Goal: Task Accomplishment & Management: Complete application form

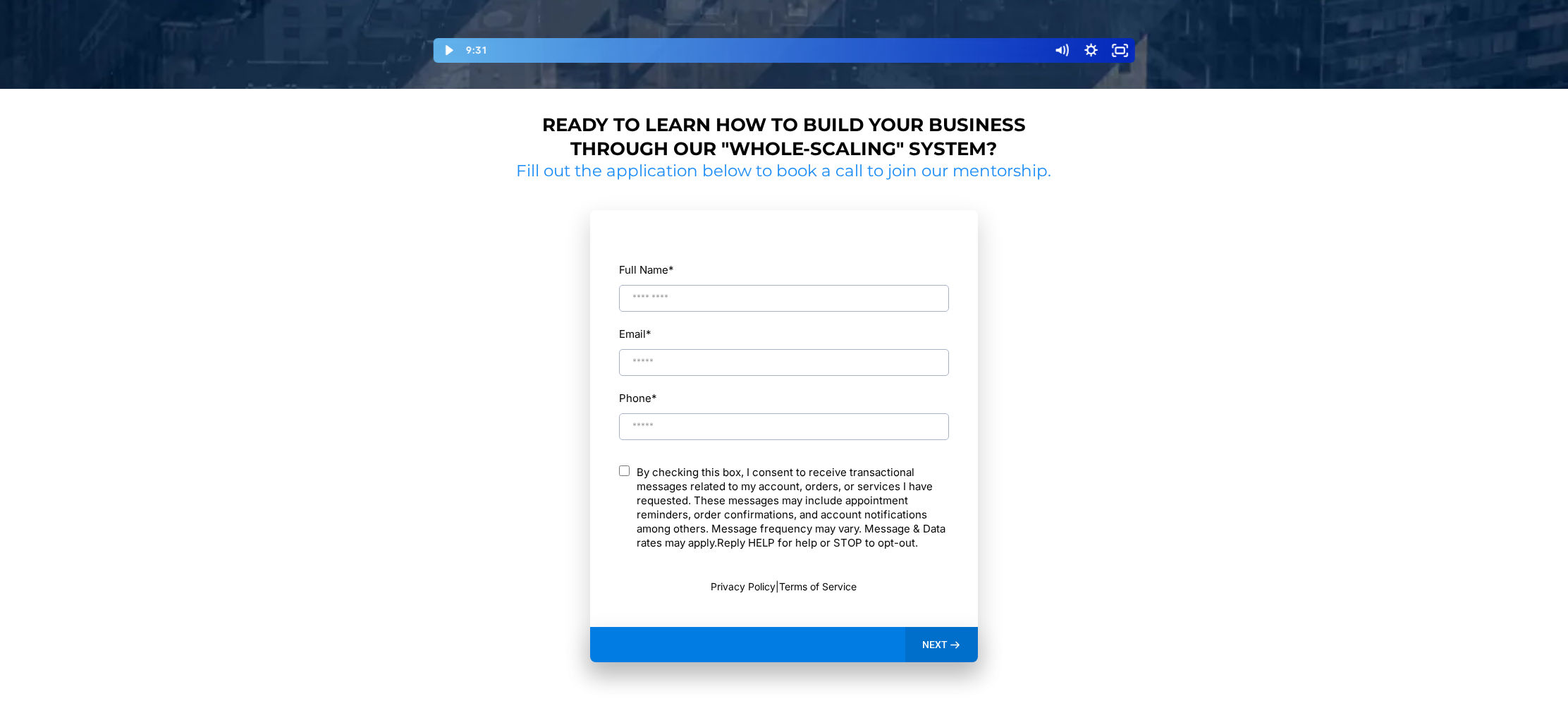
scroll to position [457, 0]
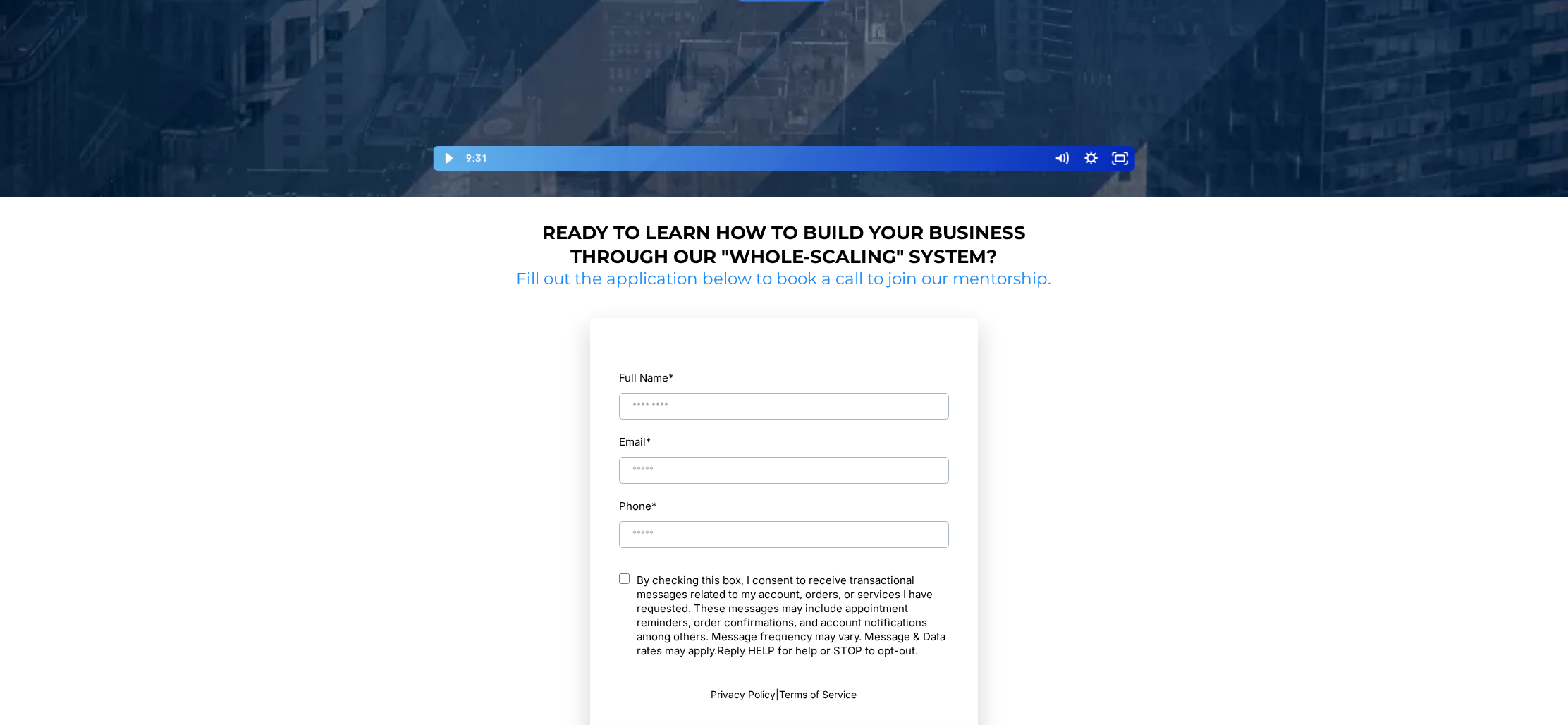
click at [662, 406] on input "Full Name *" at bounding box center [784, 406] width 330 height 27
type input "**********"
click at [572, 541] on section "**********" at bounding box center [784, 561] width 545 height 544
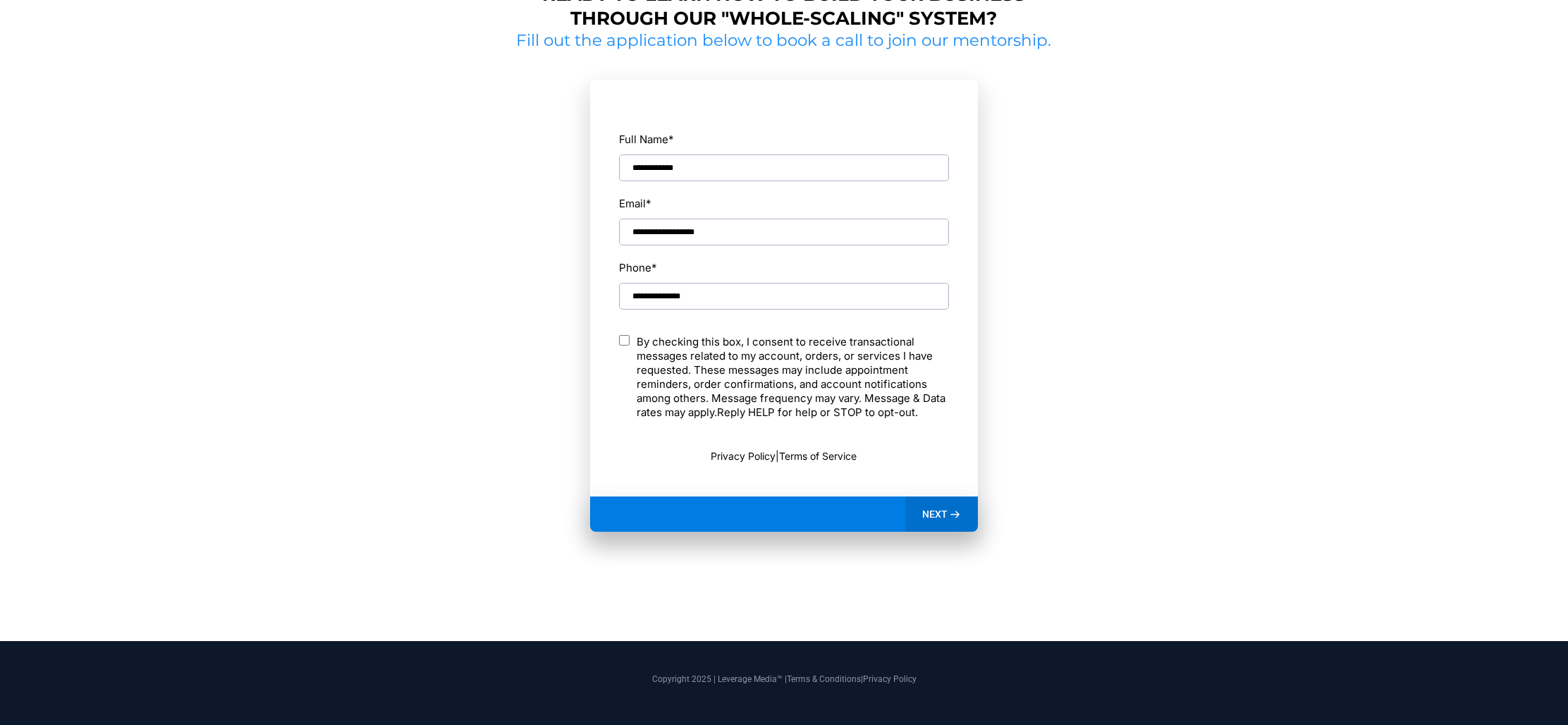
scroll to position [697, 0]
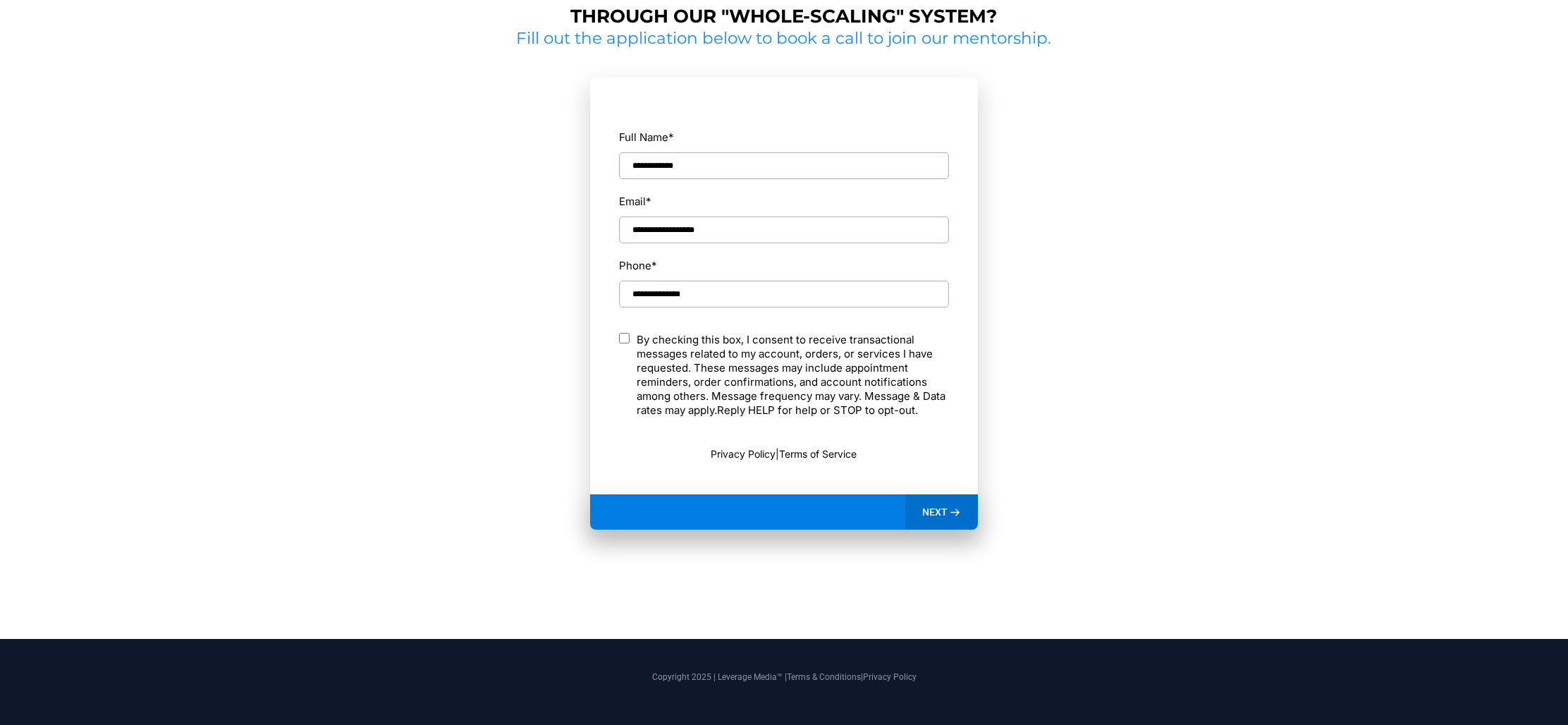
click at [962, 503] on div "NEXT" at bounding box center [942, 511] width 73 height 35
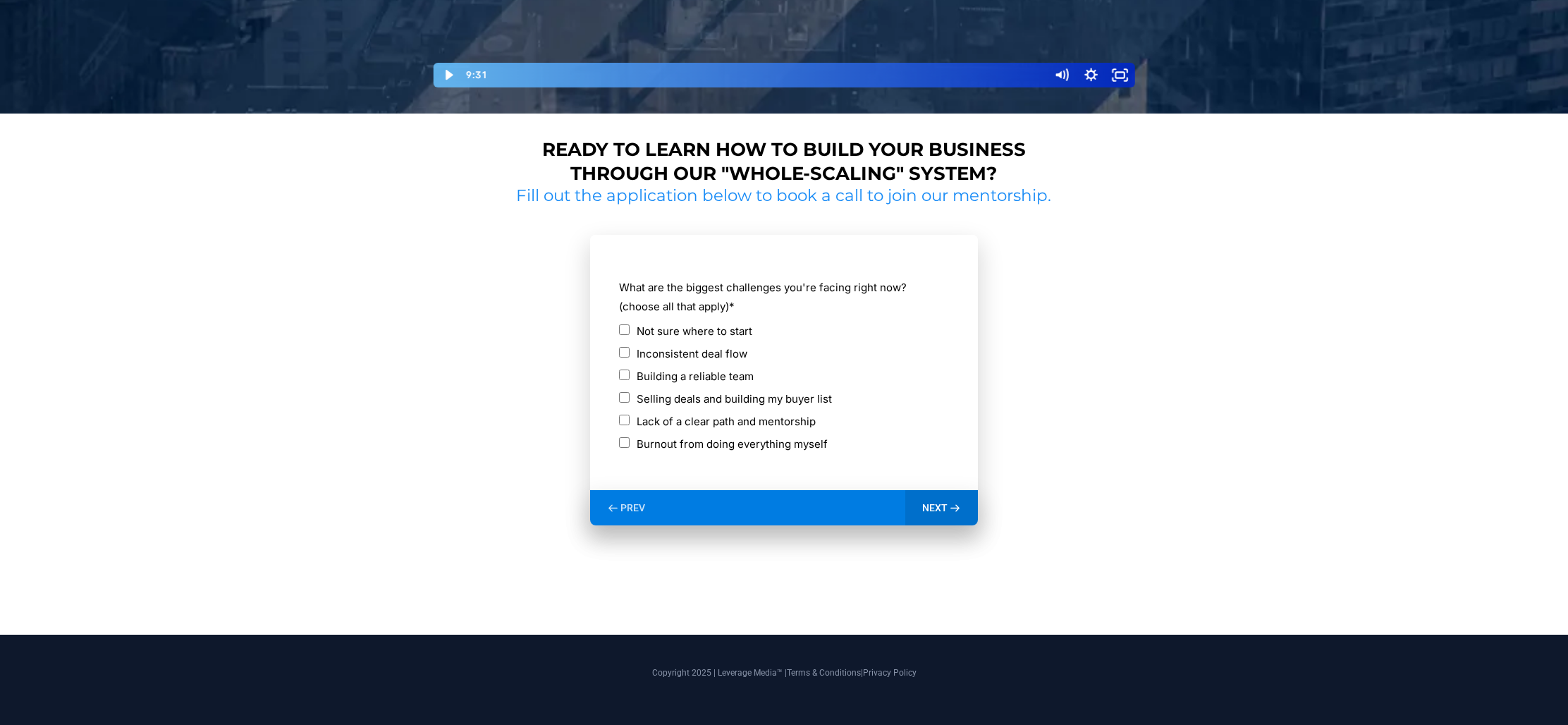
click at [942, 511] on span "NEXT" at bounding box center [935, 508] width 25 height 13
click at [951, 505] on icon at bounding box center [955, 508] width 12 height 12
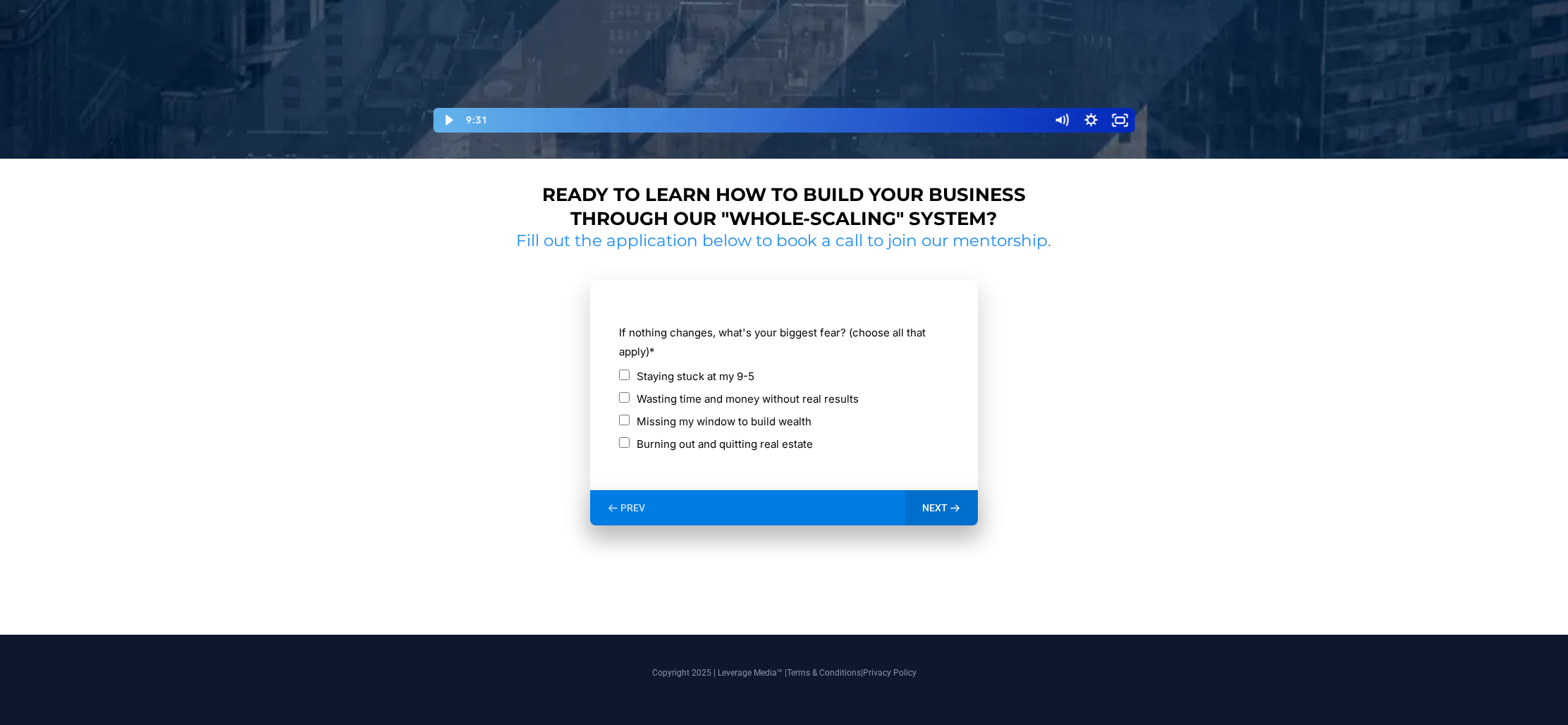
scroll to position [495, 0]
click at [624, 414] on div "Missing my window to build wealth" at bounding box center [784, 421] width 330 height 19
click at [957, 505] on icon at bounding box center [955, 508] width 7 height 6
click at [605, 526] on section "**********" at bounding box center [784, 420] width 545 height 337
click at [619, 518] on div "PREV" at bounding box center [626, 508] width 72 height 35
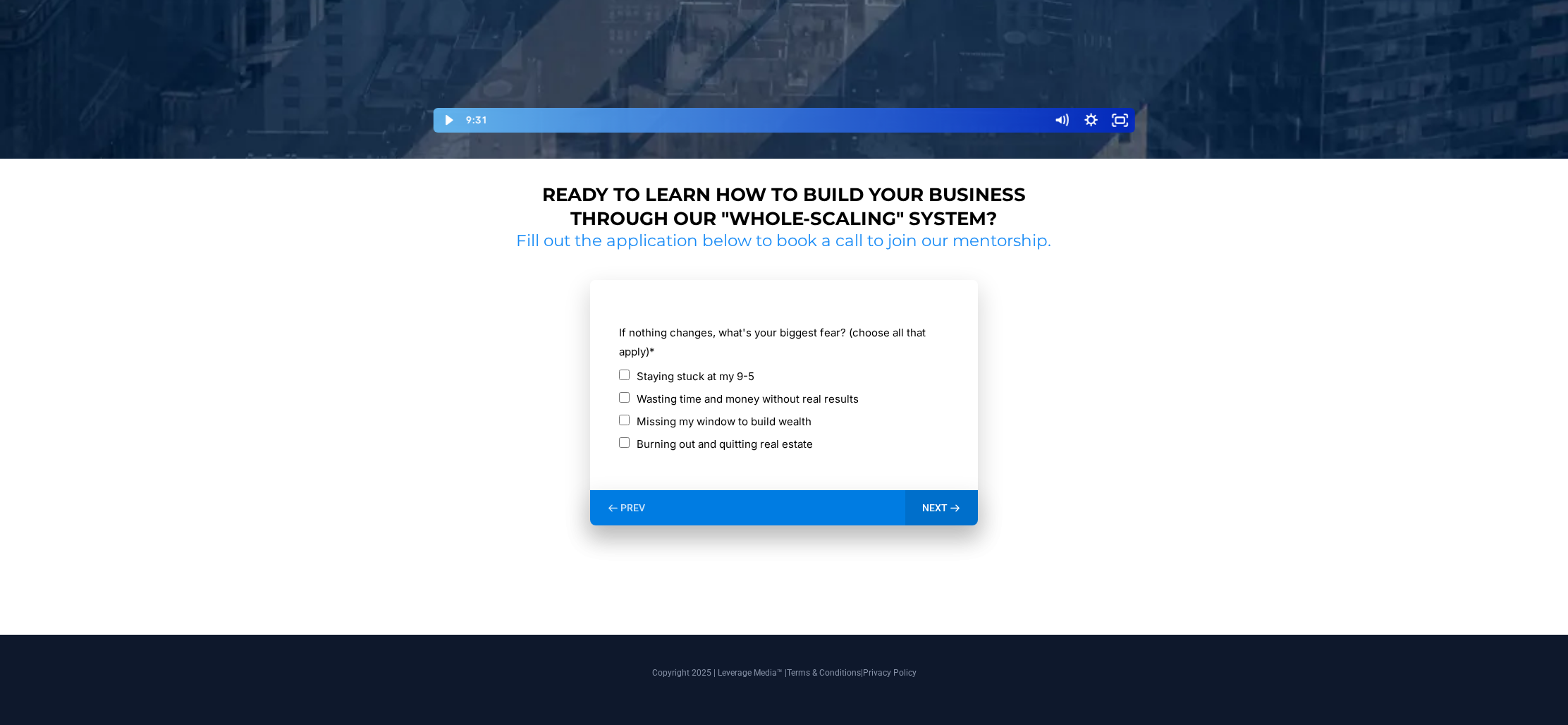
click at [626, 413] on div "Missing my window to build wealth" at bounding box center [784, 421] width 330 height 19
click at [956, 507] on icon at bounding box center [955, 508] width 7 height 6
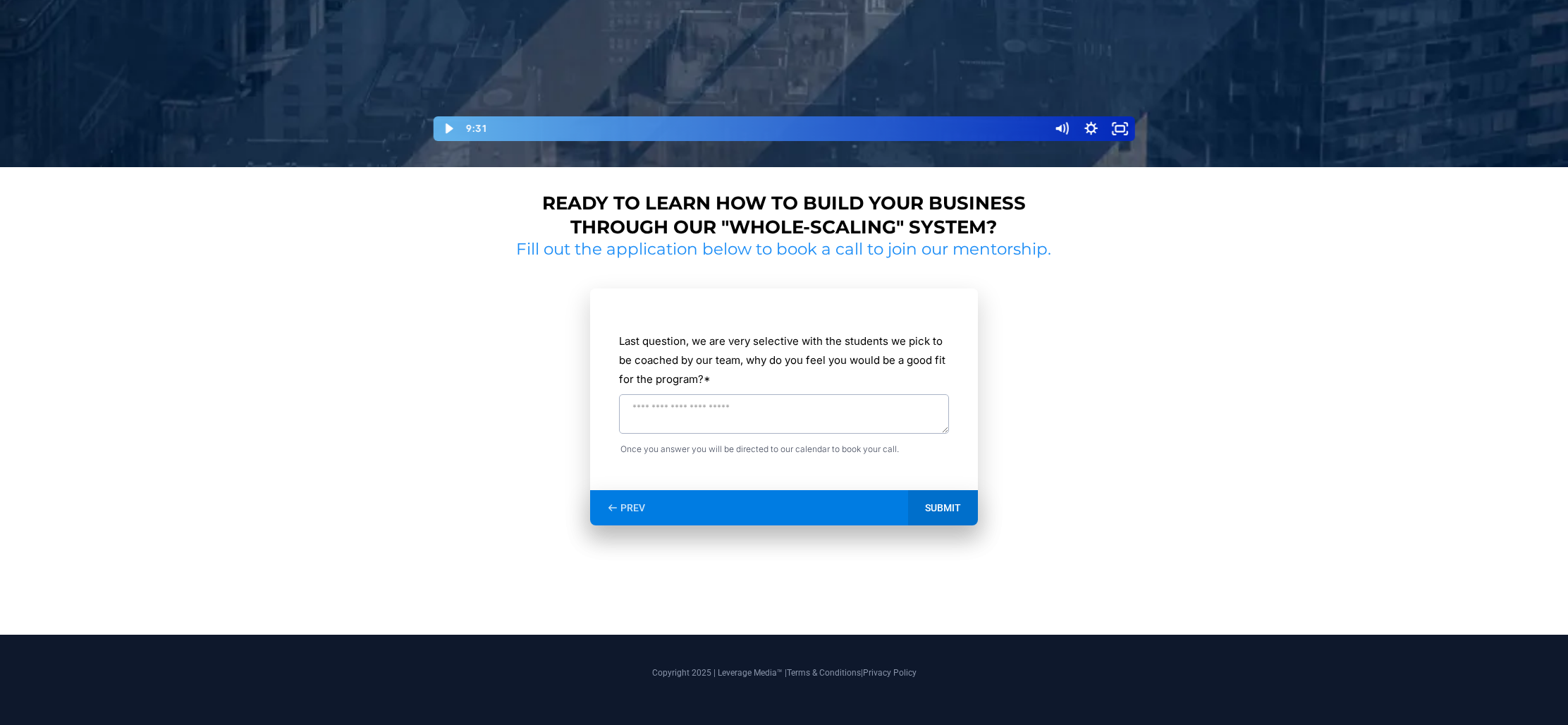
scroll to position [485, 0]
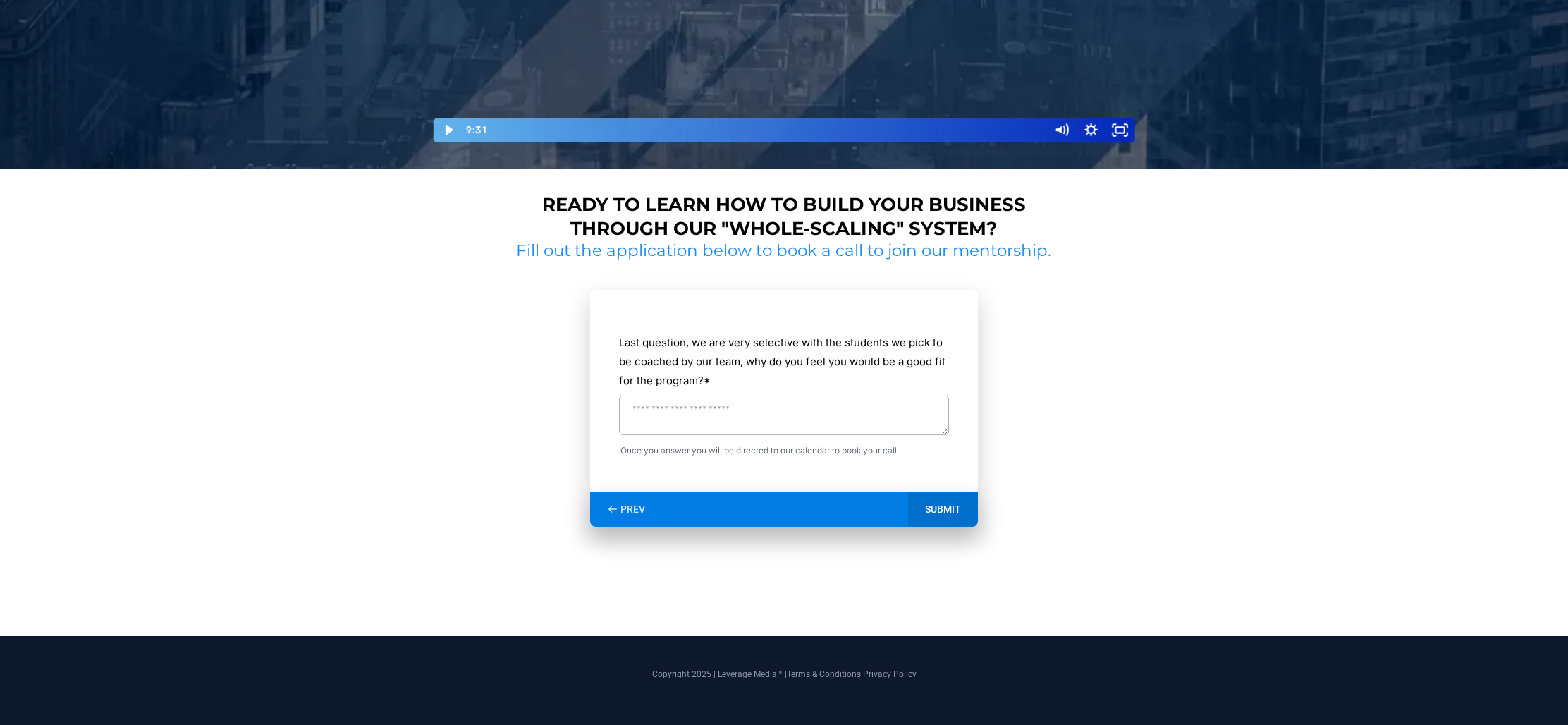
click at [621, 496] on div "PREV" at bounding box center [626, 508] width 72 height 35
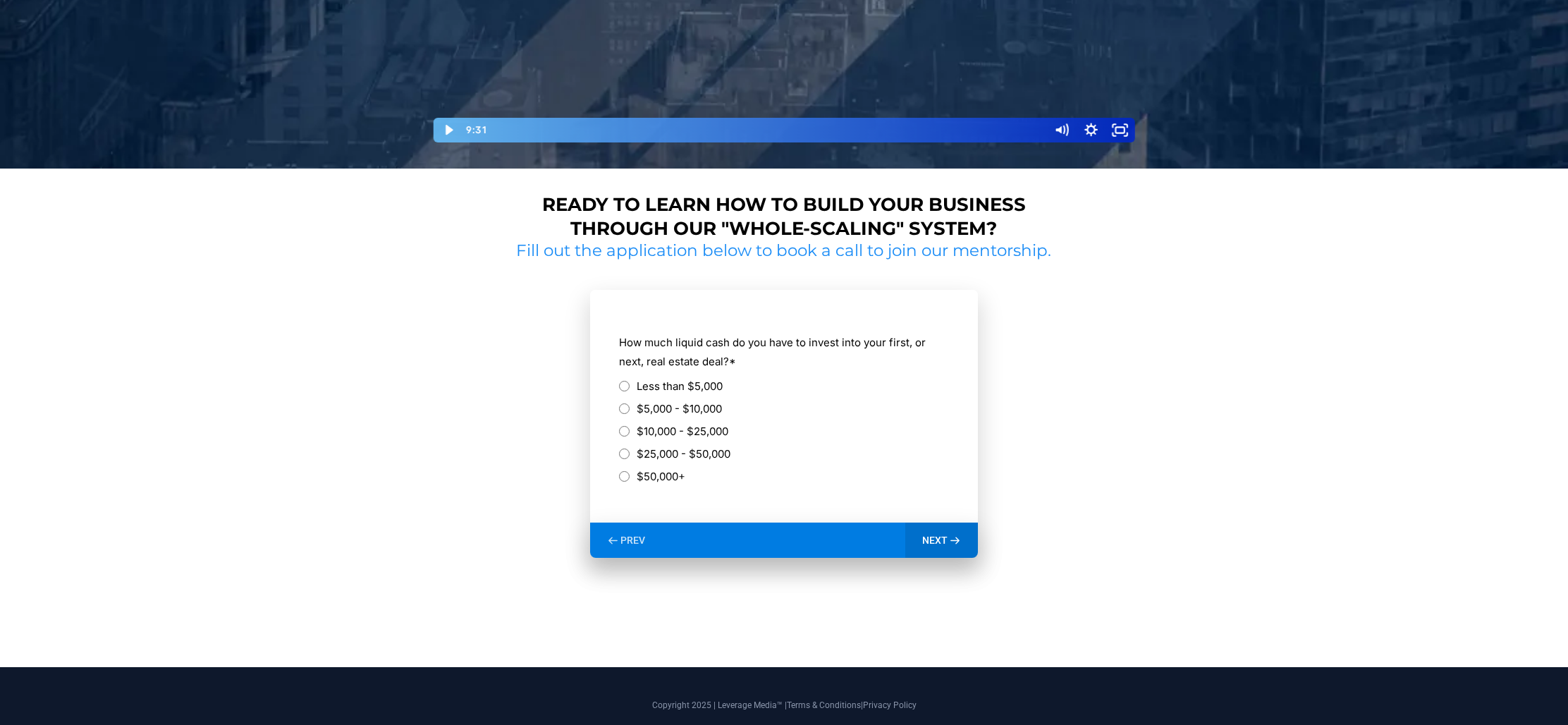
click at [621, 501] on div "How much liquid cash do you have to invest into your first, or next, real estat…" at bounding box center [784, 414] width 331 height 217
click at [616, 531] on div "PREV" at bounding box center [626, 540] width 72 height 35
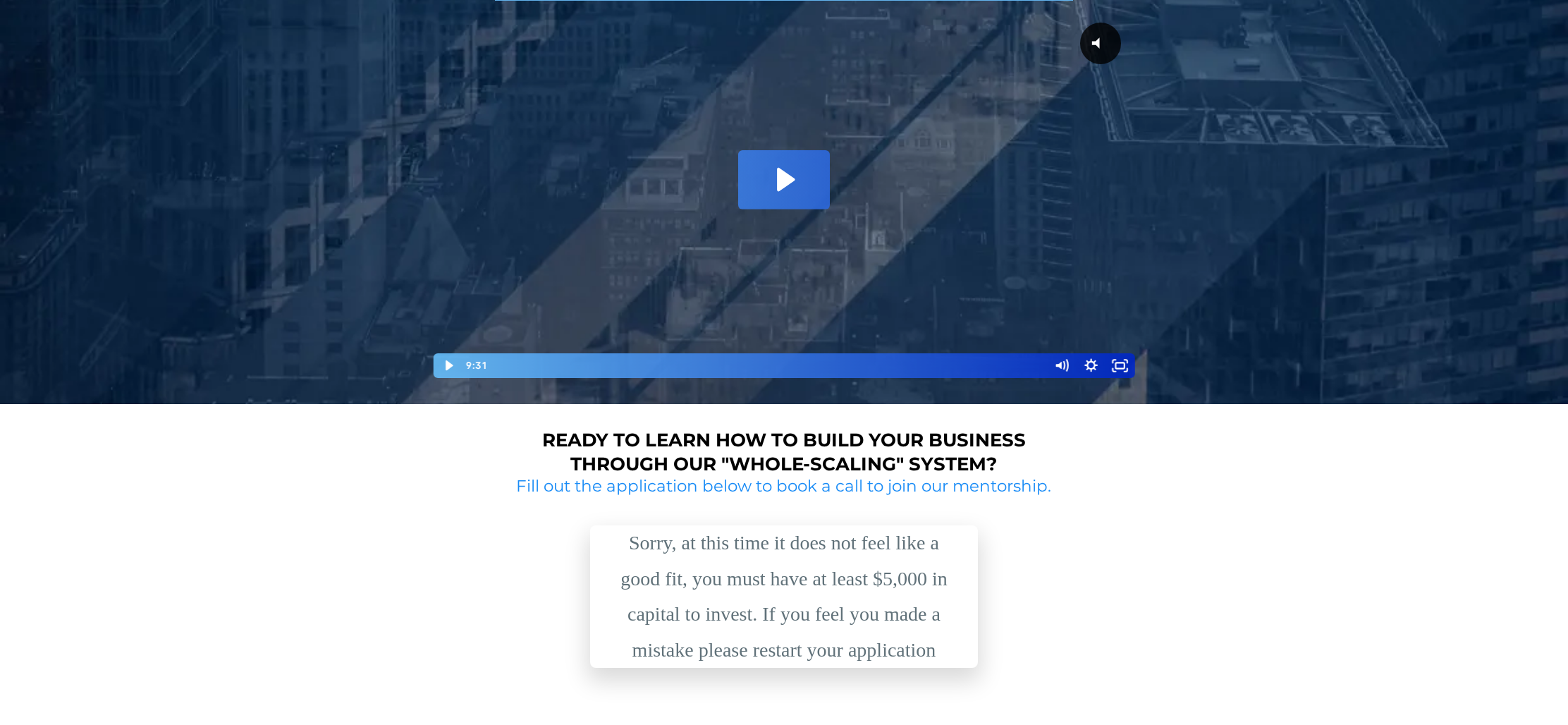
scroll to position [392, 0]
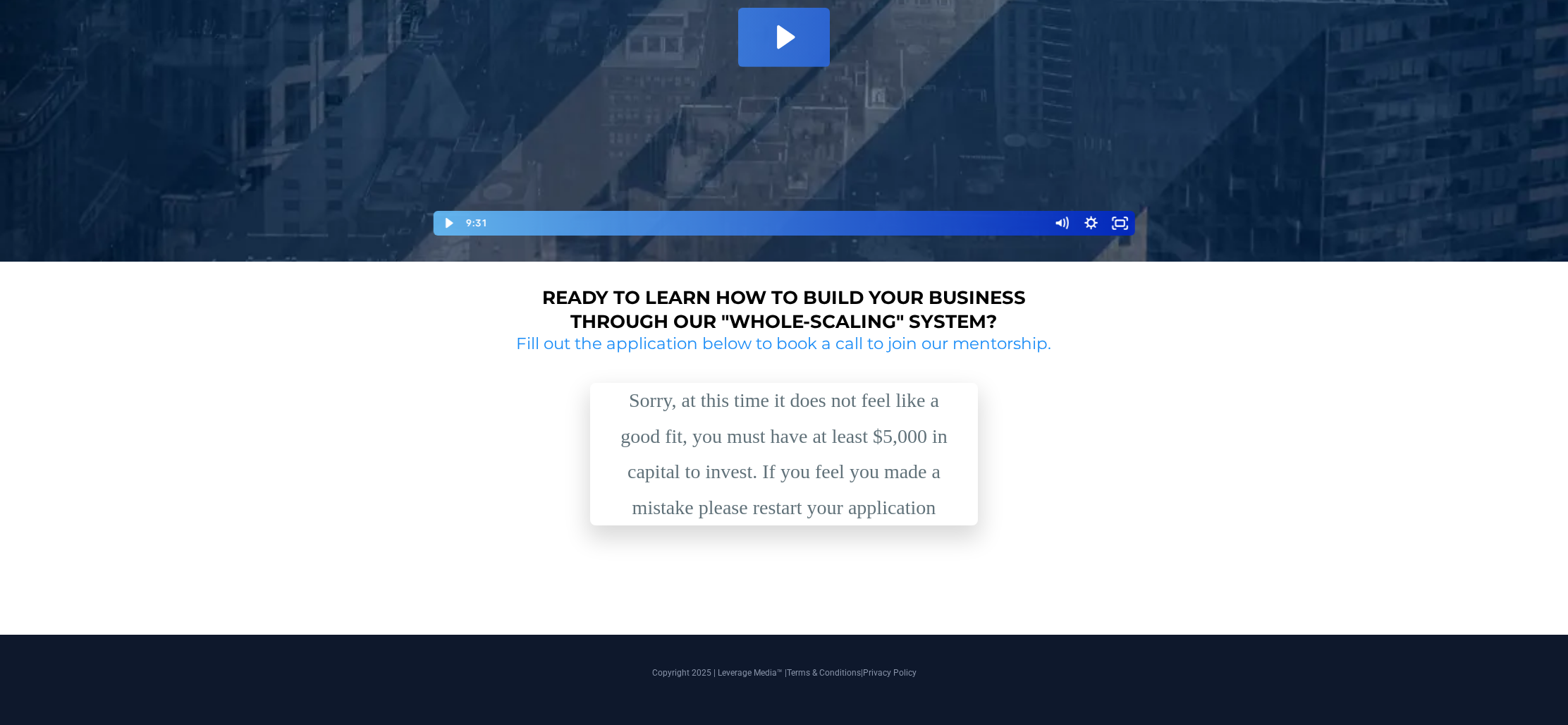
click at [816, 510] on div "Sorry, at this time it does not feel like a good fit, you must have at least $5…" at bounding box center [784, 454] width 353 height 142
click at [578, 341] on h2 "Fill out the application below to book a call to join our mentorship." at bounding box center [784, 344] width 545 height 21
click at [618, 347] on h2 "Fill out the application below to book a call to join our mentorship." at bounding box center [784, 344] width 545 height 21
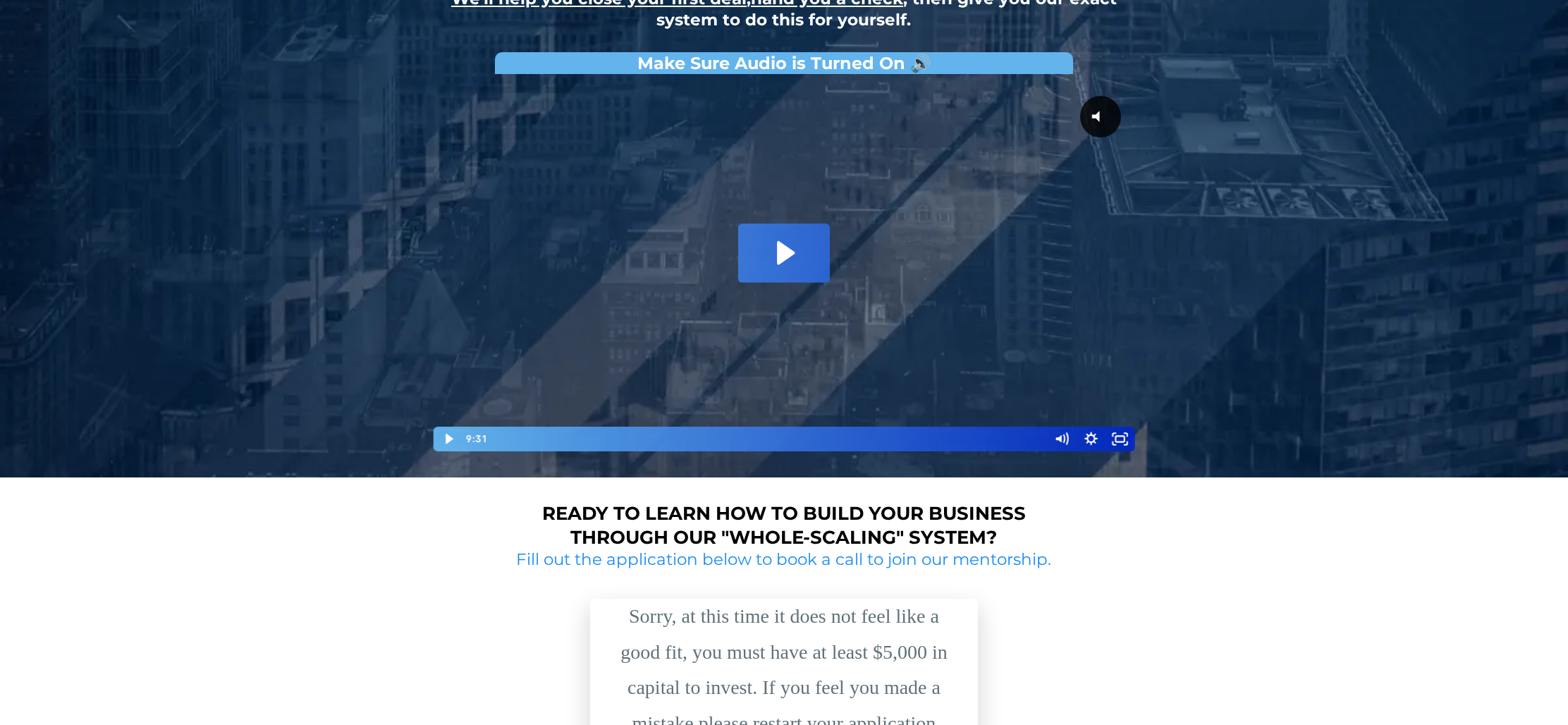
scroll to position [3, 0]
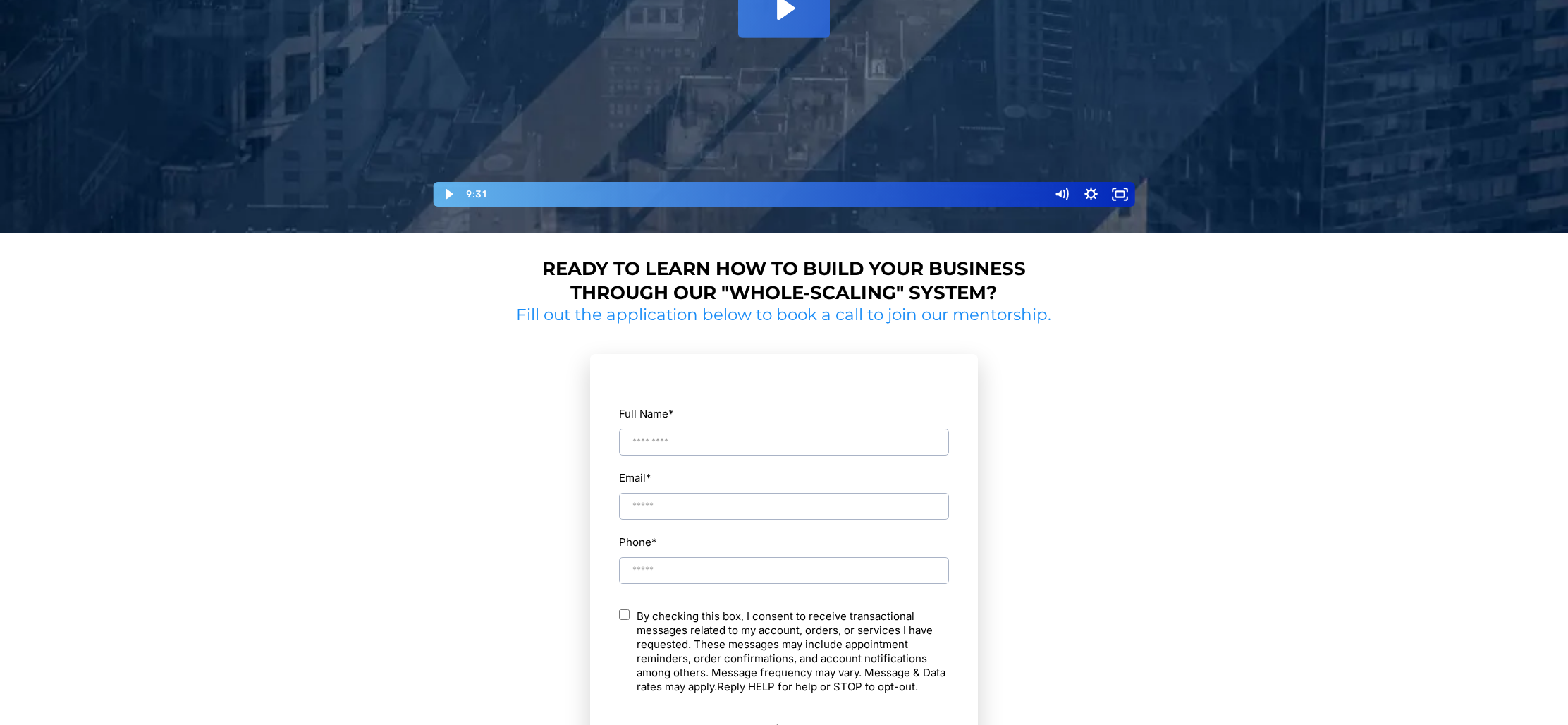
scroll to position [645, 0]
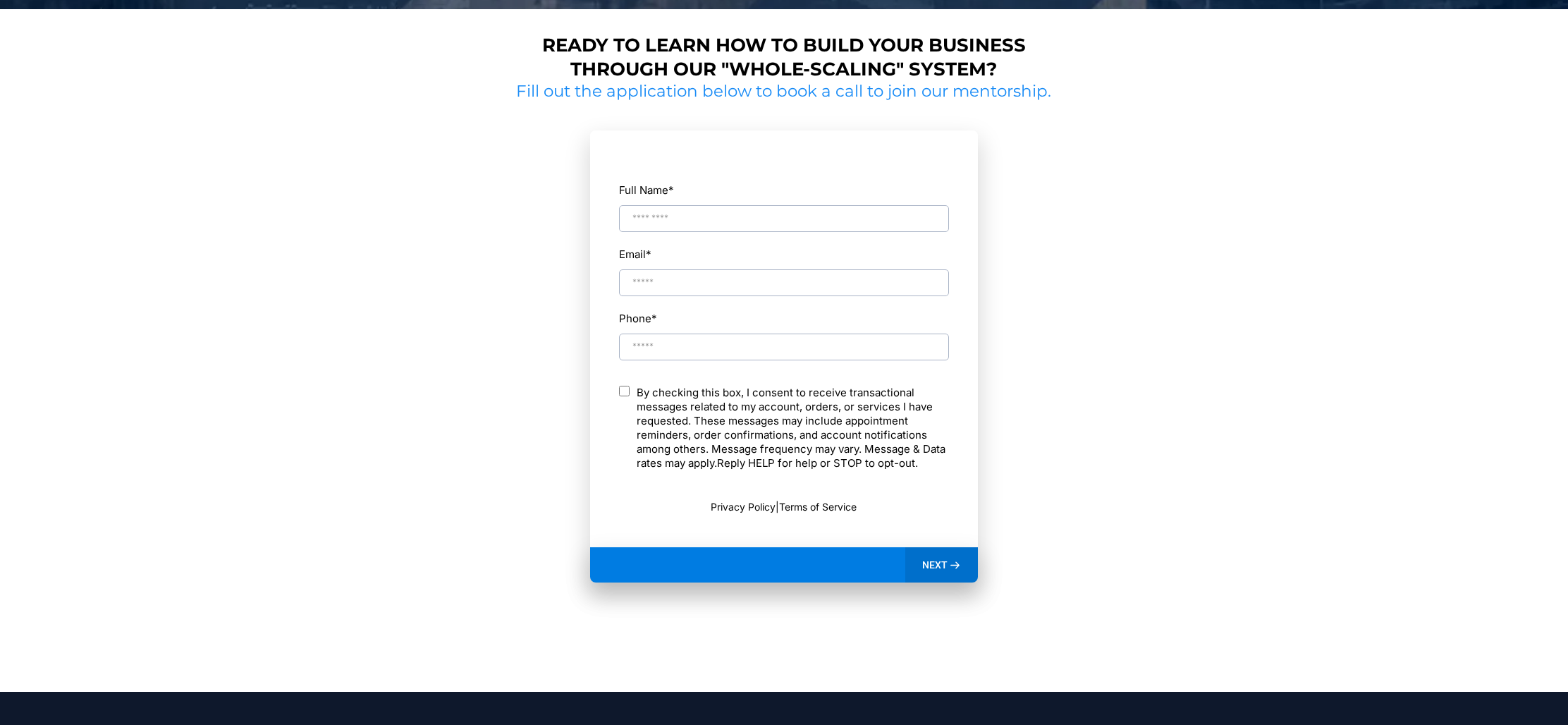
click at [676, 237] on div "Full Name * Email * Phone * ch By checking this box, I consent to receive trans…" at bounding box center [784, 346] width 331 height 401
click at [678, 223] on input "Full Name *" at bounding box center [784, 219] width 330 height 27
type input "**********"
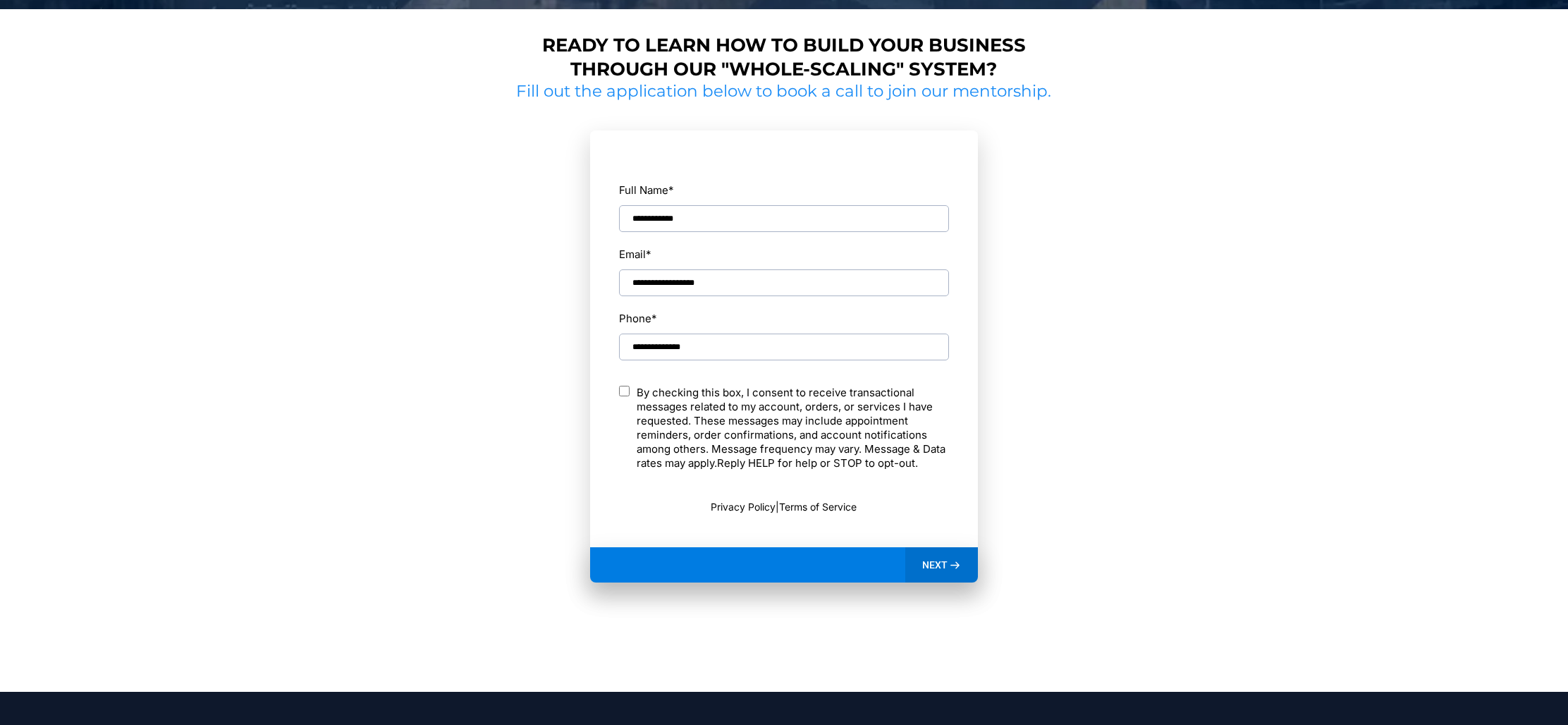
click at [964, 572] on div "NEXT" at bounding box center [942, 564] width 73 height 35
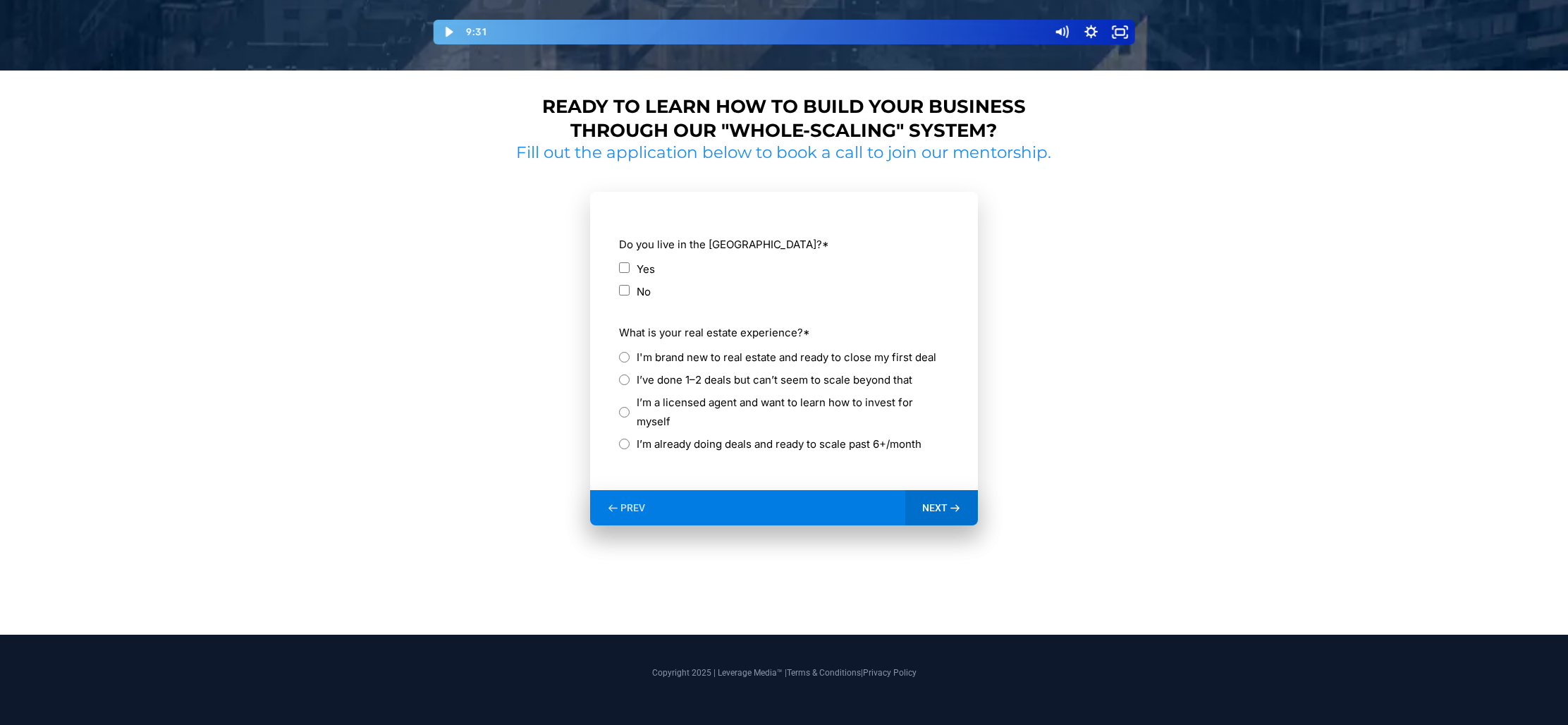
scroll to position [563, 0]
